Goal: Find contact information: Find contact information

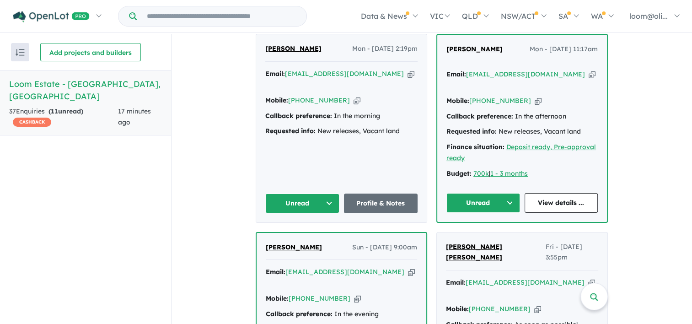
scroll to position [396, 0]
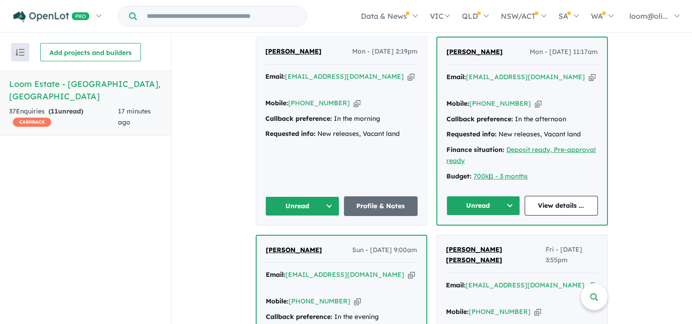
click at [326, 196] on button "Unread" at bounding box center [302, 206] width 74 height 20
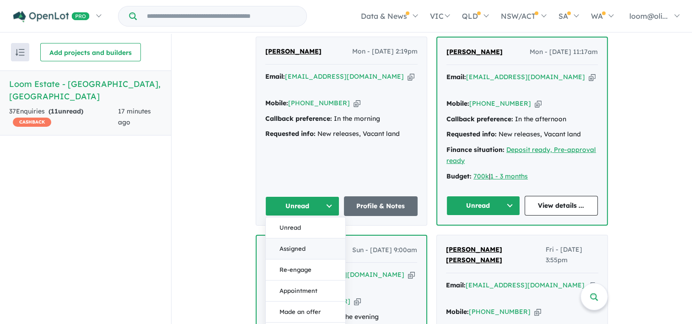
click at [295, 238] on button "Assigned" at bounding box center [306, 248] width 80 height 21
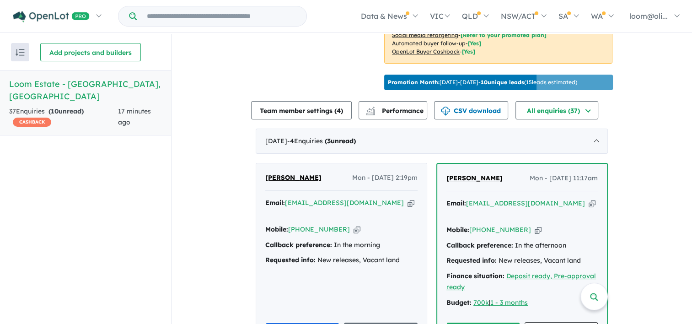
scroll to position [266, 0]
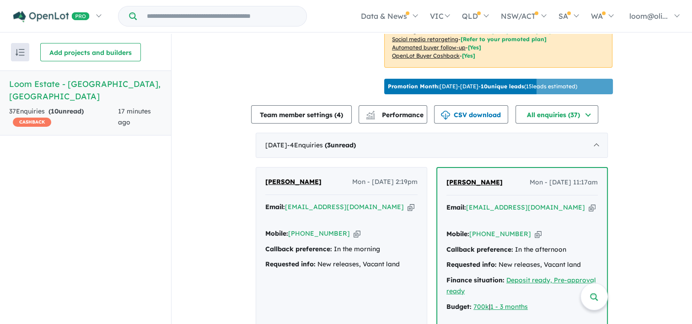
drag, startPoint x: 686, startPoint y: 145, endPoint x: 686, endPoint y: 155, distance: 10.1
click at [686, 155] on div "View all projects in your account Loom Estate - [GEOGRAPHIC_DATA] OPENLOT $ 200…" at bounding box center [431, 303] width 520 height 1071
drag, startPoint x: 686, startPoint y: 155, endPoint x: 658, endPoint y: 154, distance: 27.9
click at [656, 154] on div "View all projects in your account Loom Estate - [GEOGRAPHIC_DATA] OPENLOT $ 200…" at bounding box center [431, 303] width 520 height 1071
click at [644, 79] on div "View all projects in your account Loom Estate - [GEOGRAPHIC_DATA] OPENLOT $ 200…" at bounding box center [431, 303] width 520 height 1071
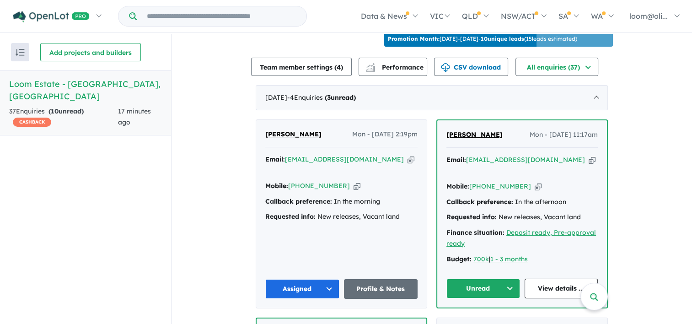
scroll to position [332, 0]
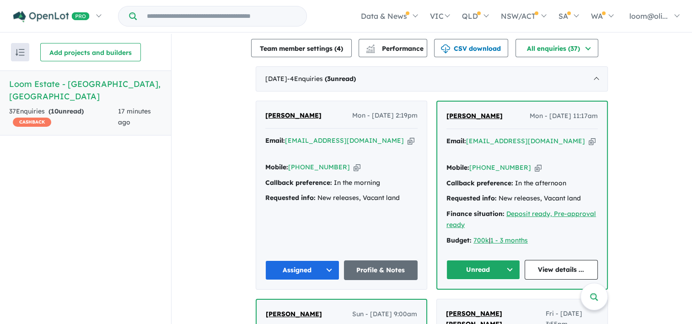
click at [639, 99] on div "View all projects in your account Loom Estate - [GEOGRAPHIC_DATA] OPENLOT $ 200…" at bounding box center [431, 237] width 520 height 1071
click at [639, 89] on div "View all projects in your account Loom Estate - [GEOGRAPHIC_DATA] OPENLOT $ 200…" at bounding box center [431, 237] width 520 height 1071
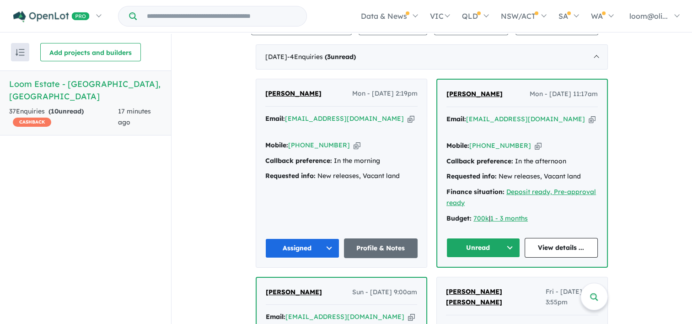
scroll to position [364, 0]
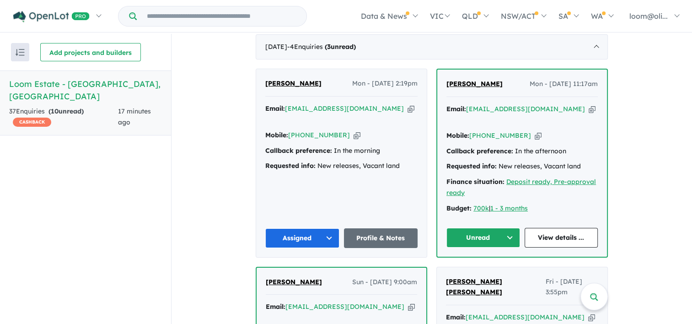
click at [505, 228] on button "Unread" at bounding box center [483, 238] width 74 height 20
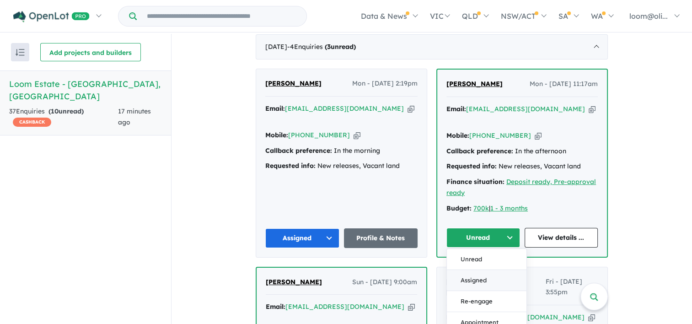
click at [481, 269] on button "Assigned" at bounding box center [487, 279] width 80 height 21
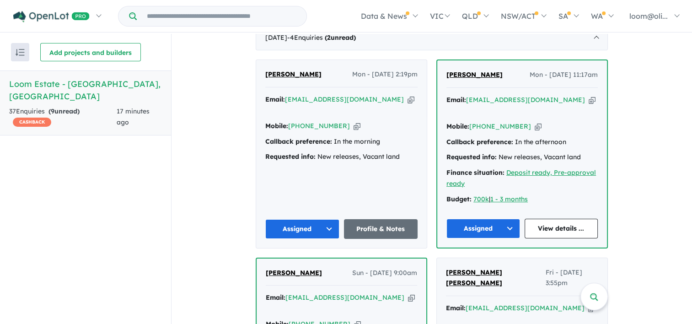
scroll to position [374, 0]
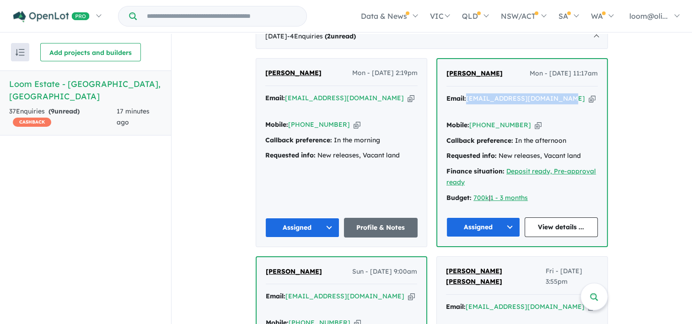
drag, startPoint x: 562, startPoint y: 95, endPoint x: 464, endPoint y: 95, distance: 97.8
click at [464, 95] on div "Email: [EMAIL_ADDRESS][DOMAIN_NAME] Copied!" at bounding box center [521, 104] width 151 height 22
drag, startPoint x: 464, startPoint y: 95, endPoint x: 492, endPoint y: 95, distance: 27.4
copy div "[EMAIL_ADDRESS][DOMAIN_NAME]"
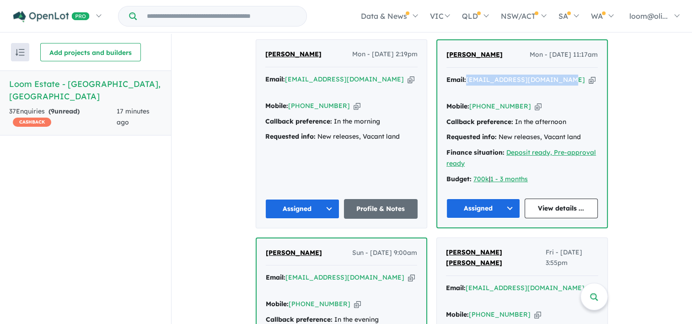
scroll to position [394, 0]
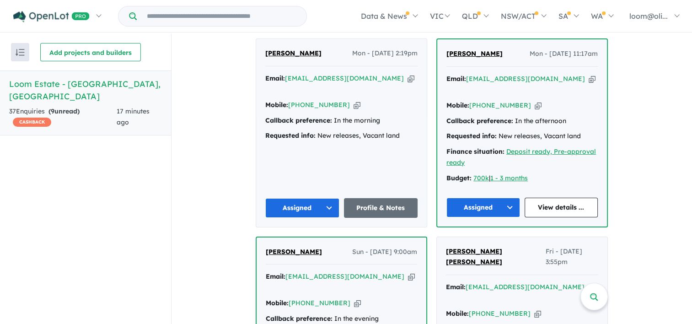
drag, startPoint x: 510, startPoint y: 89, endPoint x: 622, endPoint y: 75, distance: 113.3
click at [633, 75] on div "View all projects in your account Loom Estate - [GEOGRAPHIC_DATA] OPENLOT $ 200…" at bounding box center [431, 175] width 520 height 1071
drag, startPoint x: 519, startPoint y: 86, endPoint x: 468, endPoint y: 88, distance: 51.2
click at [468, 100] on div "Mobile: [PHONE_NUMBER] Copied!" at bounding box center [521, 105] width 151 height 11
copy link "[PHONE_NUMBER]"
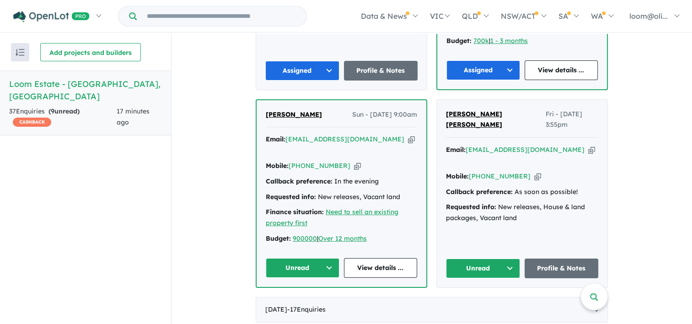
scroll to position [577, 0]
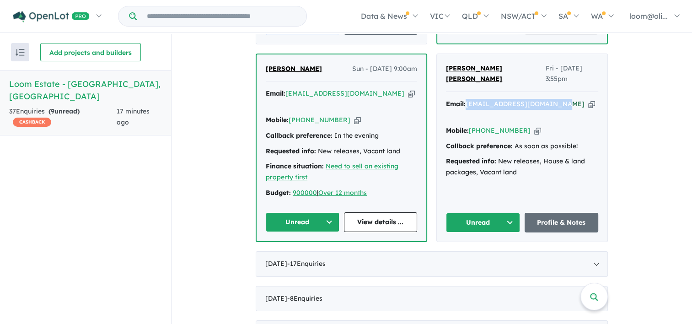
drag, startPoint x: 555, startPoint y: 86, endPoint x: 465, endPoint y: 90, distance: 89.7
click at [465, 99] on div "Email: [EMAIL_ADDRESS][DOMAIN_NAME] Copied!" at bounding box center [522, 110] width 152 height 22
copy a%20Loom%20Estate%20-%20Warragul"] "[EMAIL_ADDRESS][DOMAIN_NAME]"
drag, startPoint x: 515, startPoint y: 102, endPoint x: 471, endPoint y: 102, distance: 43.4
click at [471, 125] on div "Mobile: [PHONE_NUMBER] Copied!" at bounding box center [522, 130] width 152 height 11
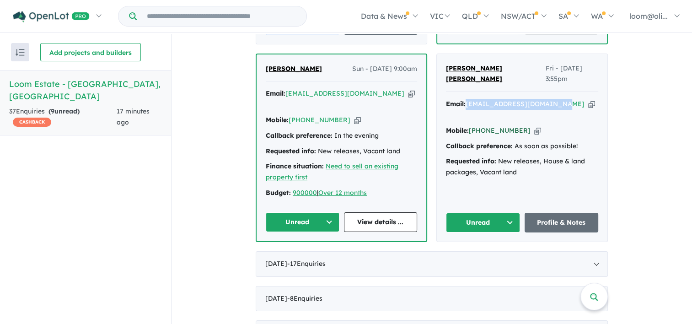
copy link "61 435 361 105"
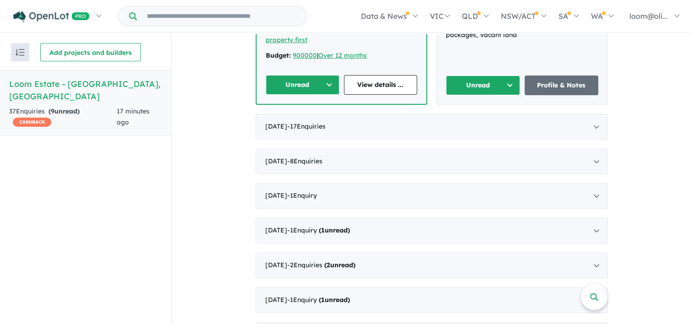
scroll to position [622, 0]
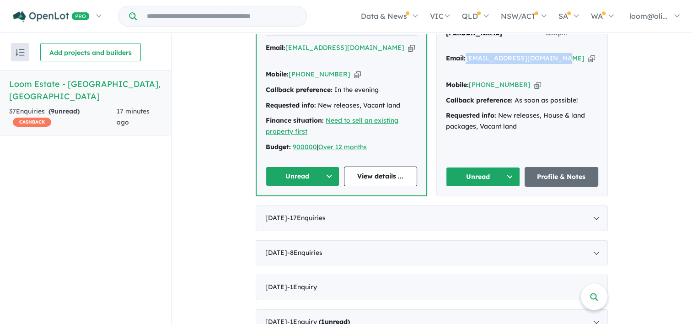
click at [507, 167] on button "Unread" at bounding box center [483, 177] width 74 height 20
click at [476, 209] on button "Assigned" at bounding box center [486, 219] width 80 height 21
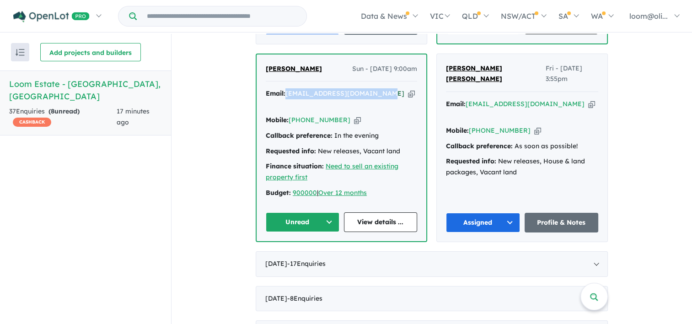
drag, startPoint x: 378, startPoint y: 87, endPoint x: 286, endPoint y: 85, distance: 92.3
click at [286, 88] on div "Email: [EMAIL_ADDRESS][DOMAIN_NAME] Copied!" at bounding box center [341, 99] width 151 height 22
drag, startPoint x: 286, startPoint y: 85, endPoint x: 305, endPoint y: 88, distance: 19.4
copy a%20Loom%20Estate%20-%20Warragul"] "[EMAIL_ADDRESS][DOMAIN_NAME]"
drag, startPoint x: 338, startPoint y: 101, endPoint x: 288, endPoint y: 101, distance: 50.3
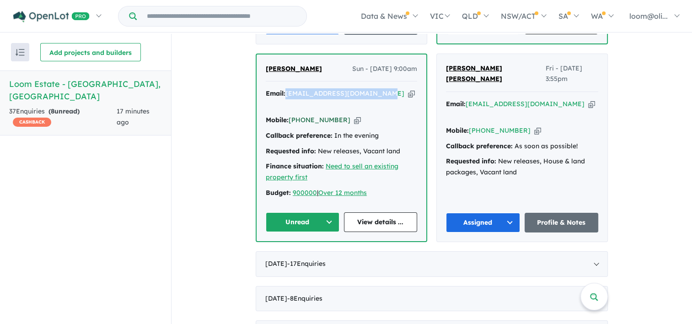
click at [288, 115] on div "Mobile: [PHONE_NUMBER] Copied!" at bounding box center [341, 120] width 151 height 11
copy link "[PHONE_NUMBER]"
click at [327, 212] on button "Unread" at bounding box center [303, 222] width 74 height 20
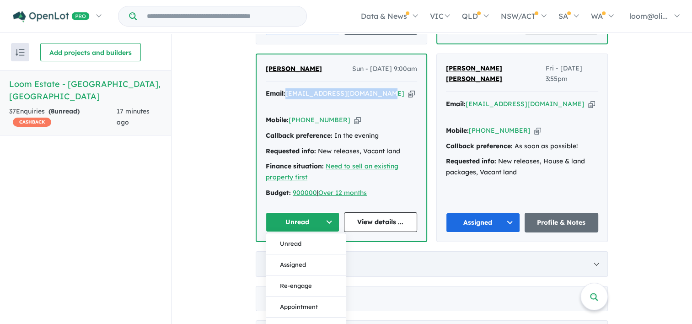
drag, startPoint x: 296, startPoint y: 250, endPoint x: 342, endPoint y: 244, distance: 46.2
click at [296, 254] on button "Assigned" at bounding box center [306, 264] width 80 height 21
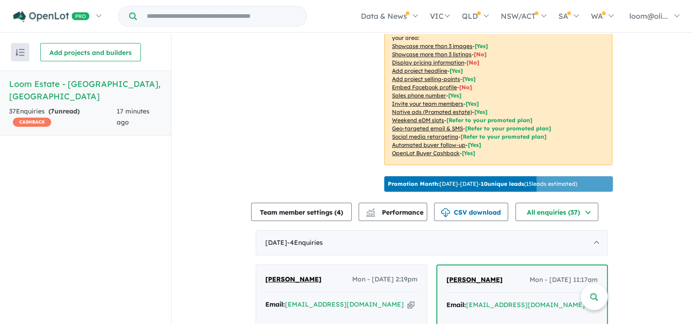
scroll to position [0, 0]
